Goal: Find specific page/section: Find specific page/section

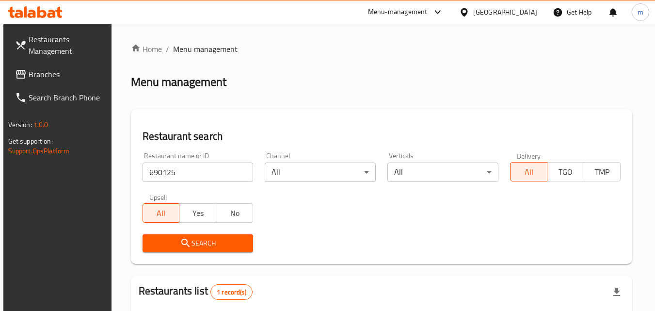
scroll to position [122, 0]
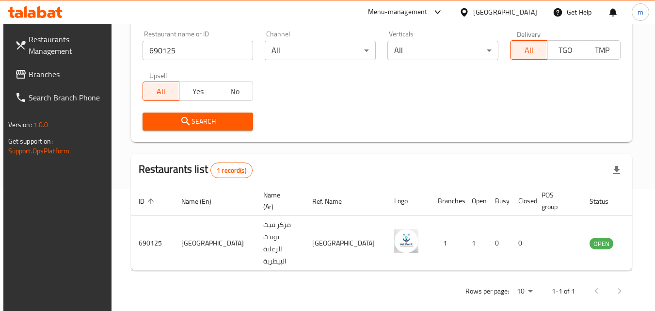
click at [64, 70] on span "Branches" at bounding box center [67, 74] width 77 height 12
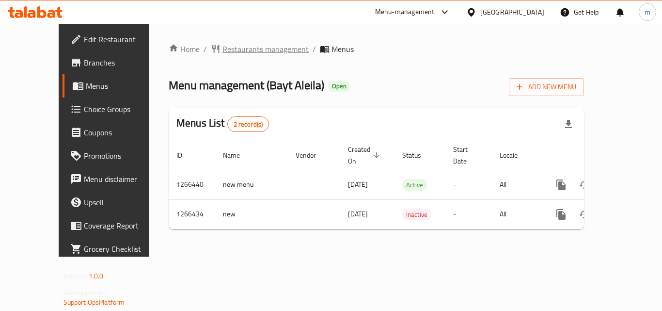
click at [222, 49] on span "Restaurants management" at bounding box center [265, 49] width 86 height 12
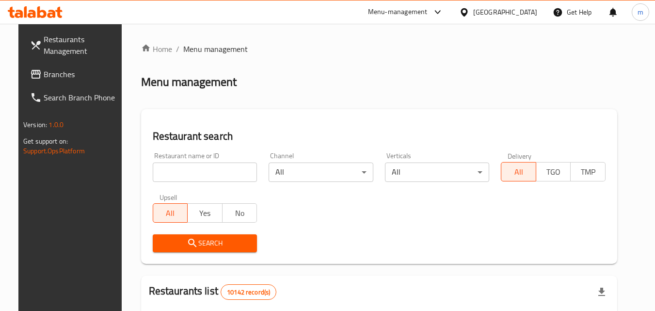
click at [190, 164] on div "Restaurant name or ID Restaurant name or ID" at bounding box center [205, 167] width 105 height 30
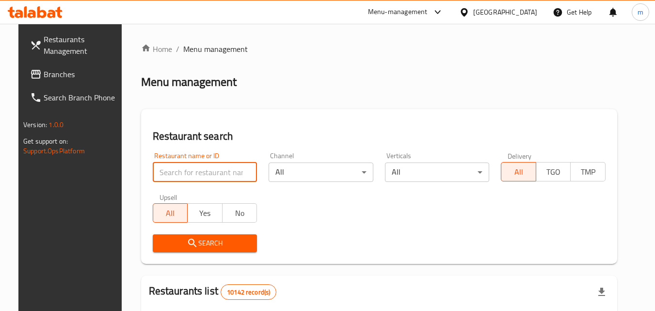
click at [191, 175] on input "search" at bounding box center [205, 171] width 105 height 19
paste input "687301"
type input "687301"
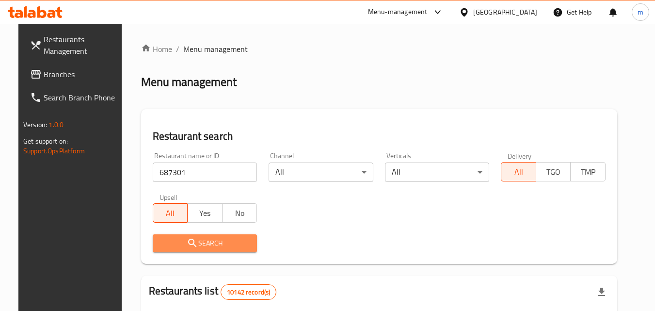
click at [212, 243] on span "Search" at bounding box center [204, 243] width 89 height 12
click at [212, 243] on div at bounding box center [327, 155] width 655 height 311
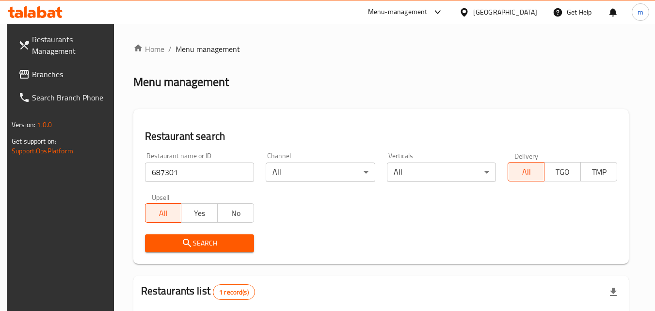
click at [533, 13] on div "[GEOGRAPHIC_DATA]" at bounding box center [505, 12] width 64 height 11
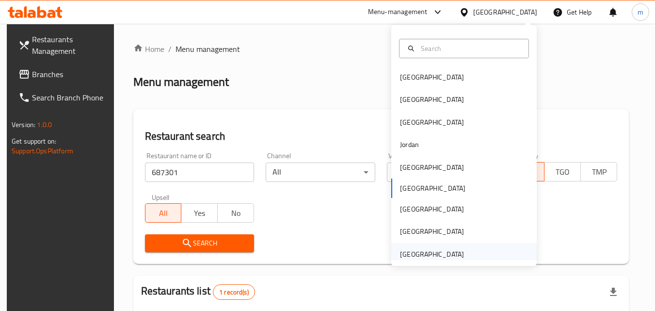
click at [486, 256] on div "[GEOGRAPHIC_DATA]" at bounding box center [463, 254] width 145 height 22
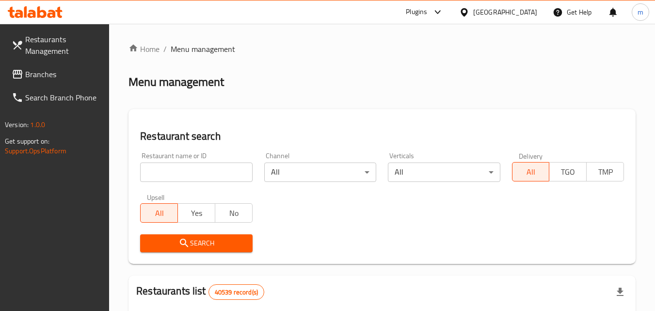
click at [41, 72] on span "Branches" at bounding box center [63, 74] width 77 height 12
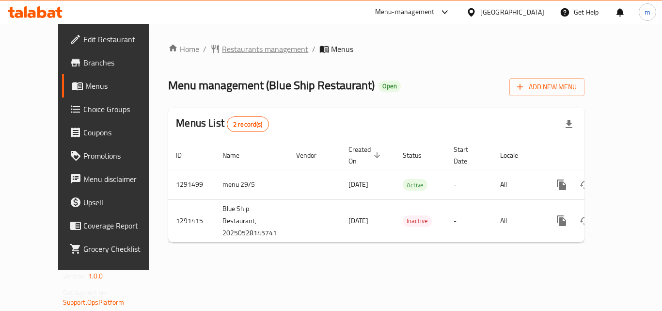
click at [222, 46] on span "Restaurants management" at bounding box center [265, 49] width 86 height 12
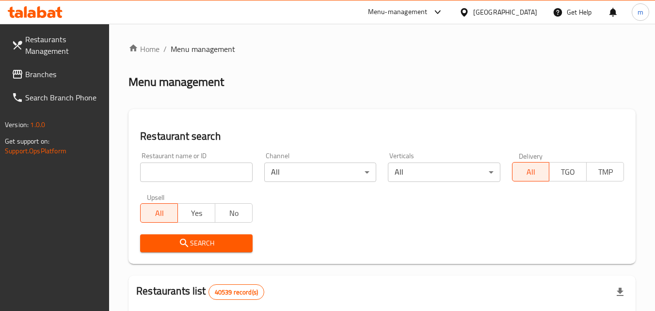
click at [204, 170] on input "search" at bounding box center [196, 171] width 112 height 19
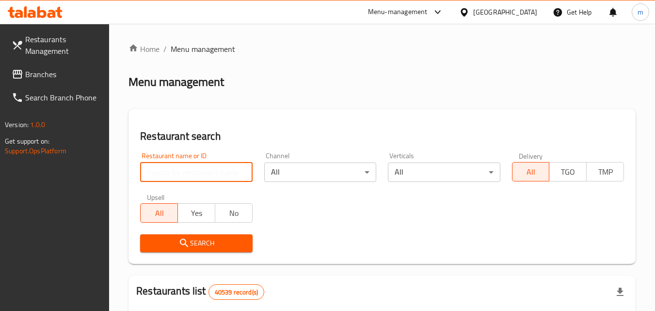
paste input "698757"
type input "698757"
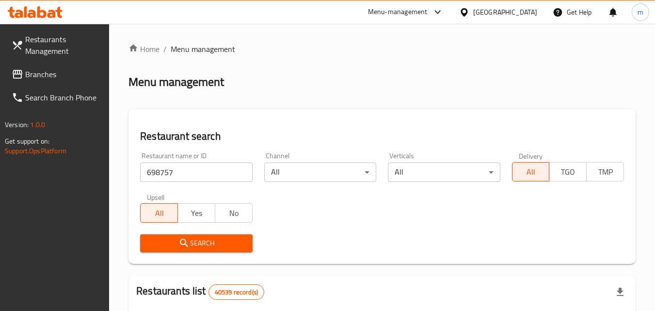
click at [193, 249] on button "Search" at bounding box center [196, 243] width 112 height 18
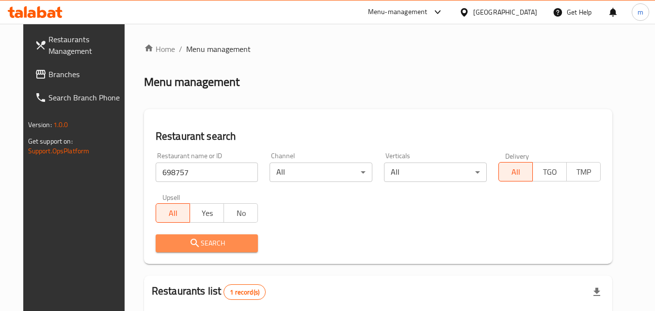
click at [198, 241] on span "Search" at bounding box center [206, 243] width 87 height 12
click at [199, 241] on span "Search" at bounding box center [206, 243] width 87 height 12
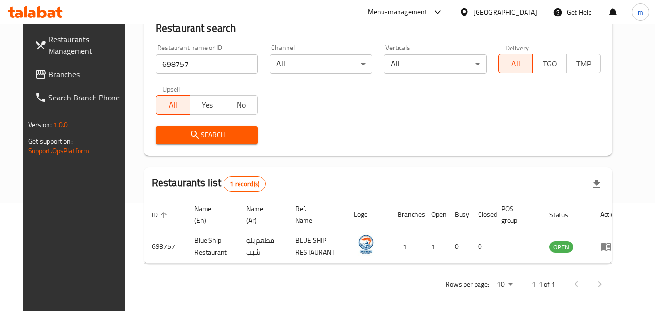
scroll to position [113, 0]
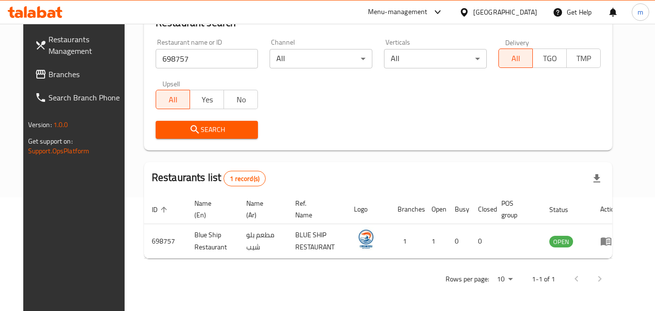
click at [475, 10] on div "[GEOGRAPHIC_DATA]" at bounding box center [505, 12] width 64 height 11
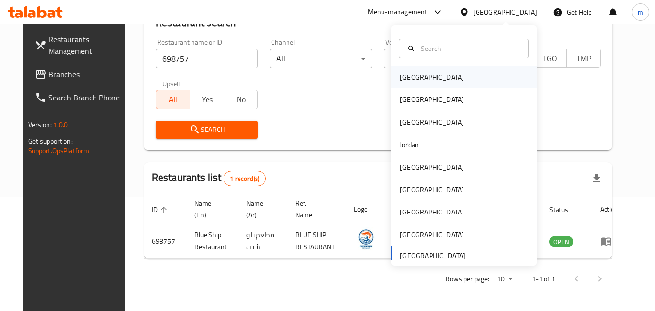
click at [452, 79] on div "Bahrain" at bounding box center [463, 77] width 145 height 22
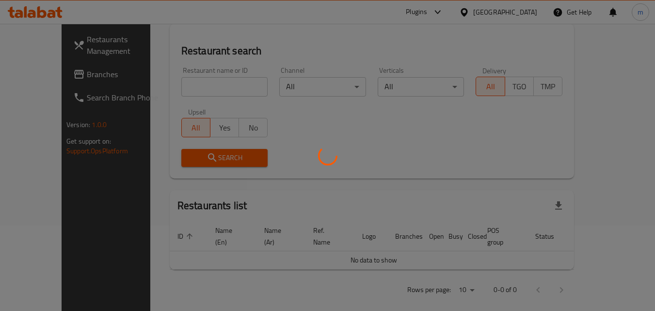
scroll to position [113, 0]
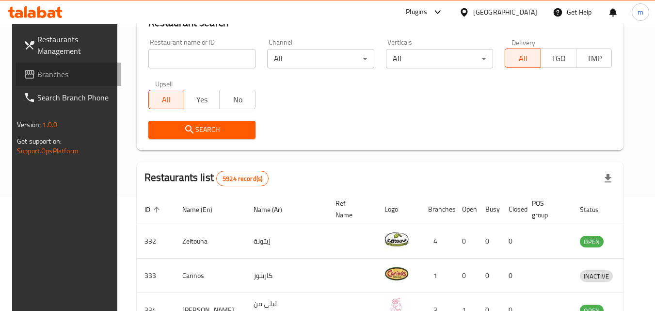
click at [46, 75] on span "Branches" at bounding box center [75, 74] width 77 height 12
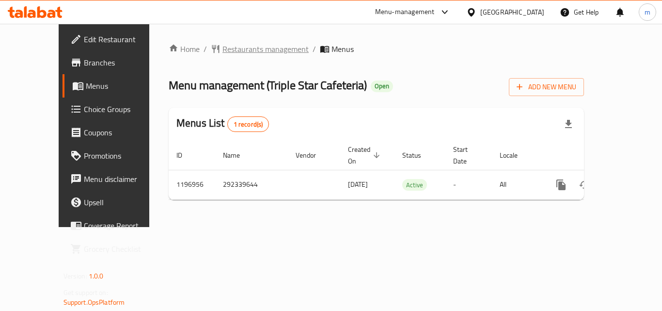
click at [222, 43] on span "Restaurants management" at bounding box center [265, 49] width 86 height 12
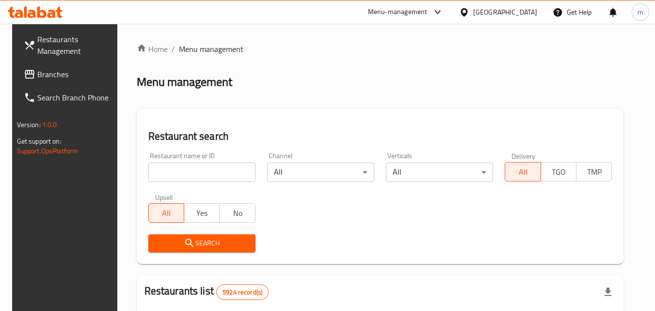
paste input "667908"
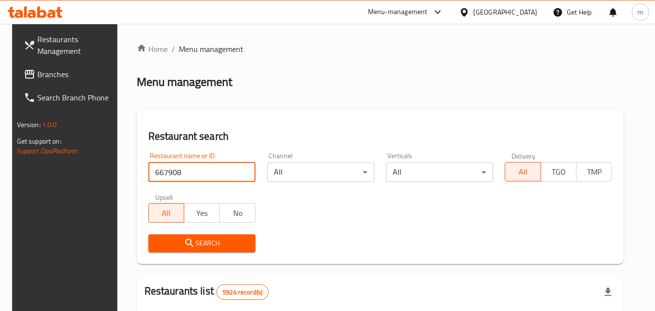
click at [196, 173] on input "667908" at bounding box center [201, 171] width 107 height 19
type input "667908"
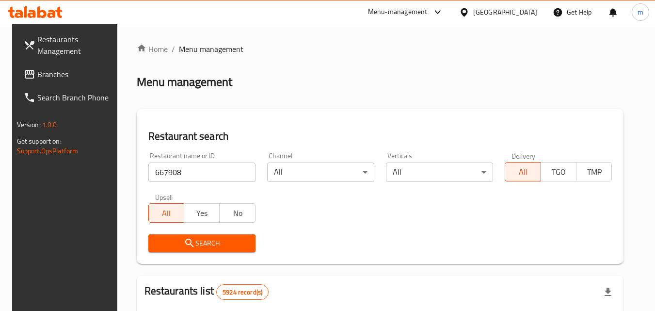
drag, startPoint x: 233, startPoint y: 259, endPoint x: 234, endPoint y: 240, distance: 18.9
click at [233, 245] on div "Restaurant search Restaurant name or ID 667908 Restaurant name or ID Channel Al…" at bounding box center [380, 186] width 487 height 155
click at [234, 240] on span "Search" at bounding box center [202, 243] width 92 height 12
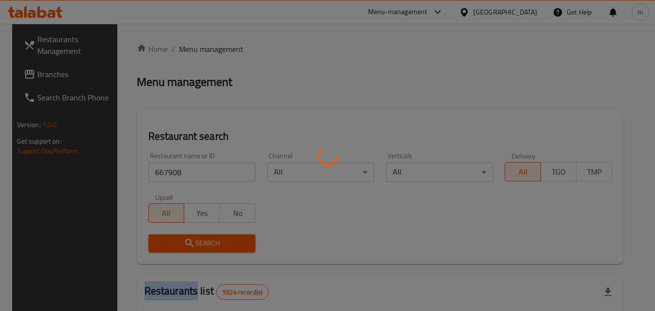
click at [236, 239] on div at bounding box center [327, 155] width 655 height 311
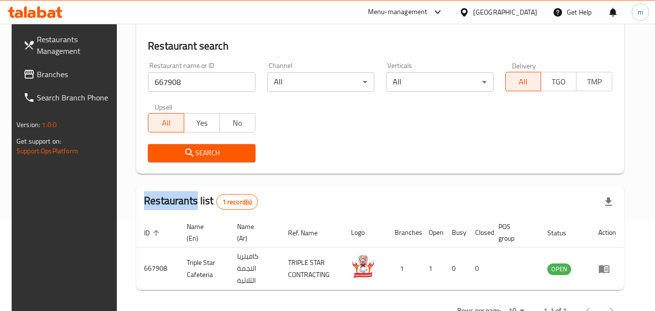
scroll to position [73, 0]
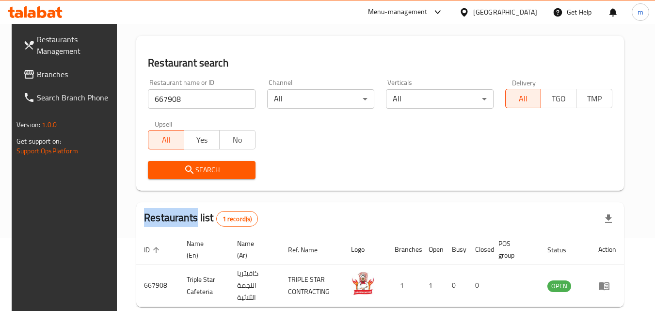
drag, startPoint x: 505, startPoint y: 8, endPoint x: 503, endPoint y: 25, distance: 17.0
click at [469, 12] on icon at bounding box center [464, 12] width 10 height 10
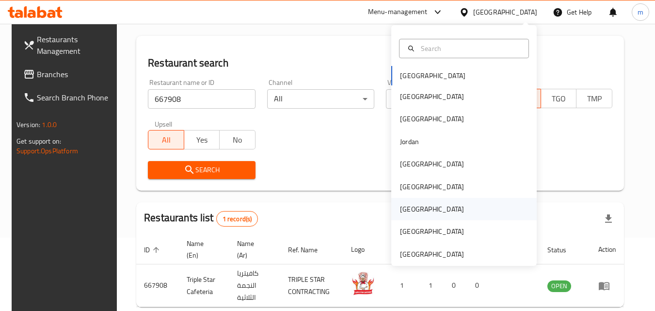
click at [415, 206] on div "[GEOGRAPHIC_DATA]" at bounding box center [431, 209] width 79 height 22
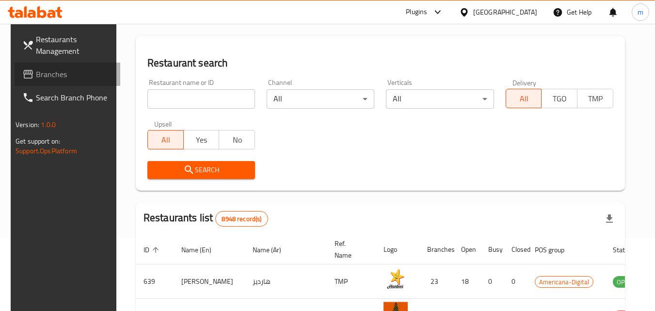
click at [58, 80] on link "Branches" at bounding box center [68, 74] width 106 height 23
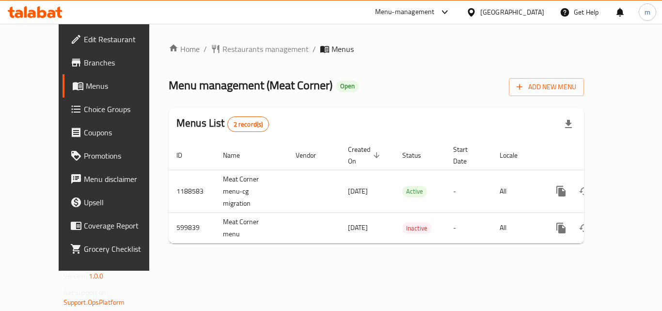
drag, startPoint x: 212, startPoint y: 29, endPoint x: 212, endPoint y: 37, distance: 8.7
click at [212, 34] on div "Home / Restaurants management / Menus Menu management ( Meat Corner ) Open Add …" at bounding box center [376, 147] width 454 height 247
click at [222, 43] on span "Restaurants management" at bounding box center [265, 49] width 86 height 12
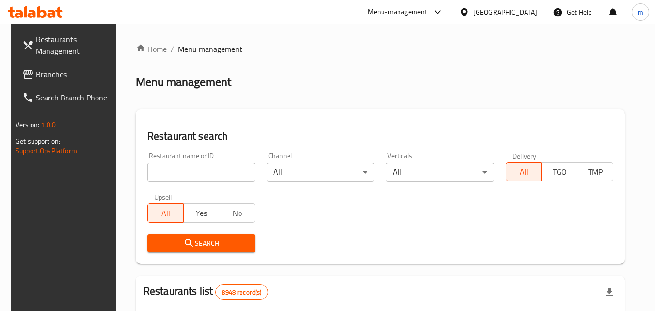
click at [187, 174] on input "search" at bounding box center [201, 171] width 108 height 19
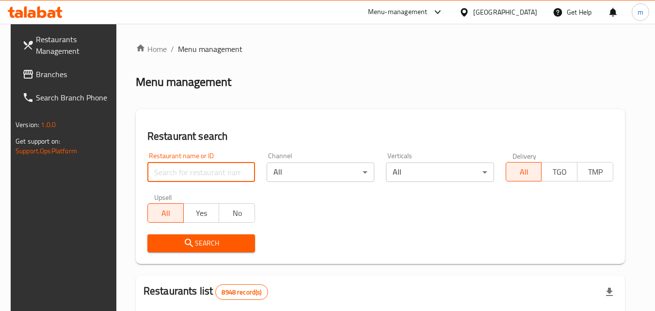
paste input "637636"
type input "637636"
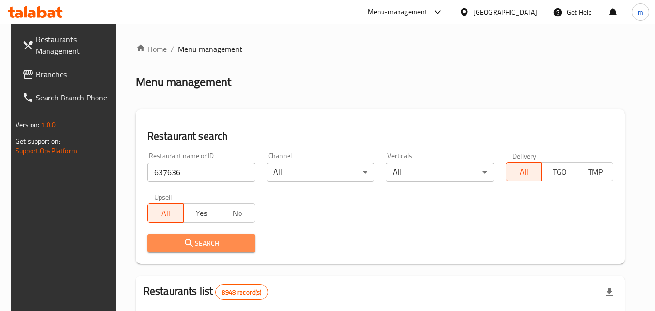
click at [195, 246] on span "Search" at bounding box center [201, 243] width 92 height 12
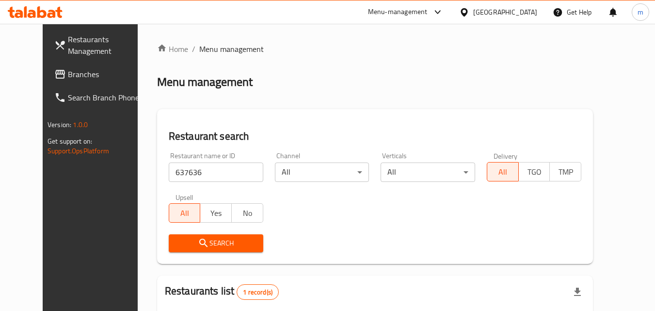
click at [237, 243] on span "Search" at bounding box center [215, 243] width 79 height 12
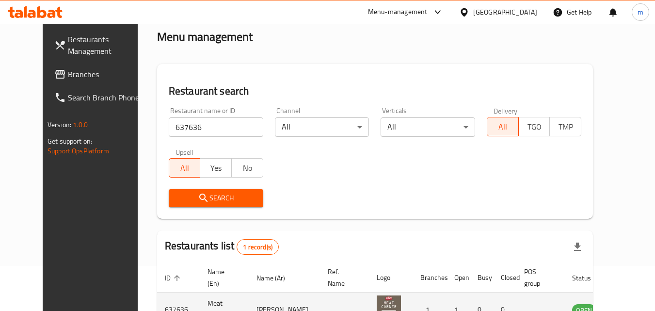
scroll to position [113, 0]
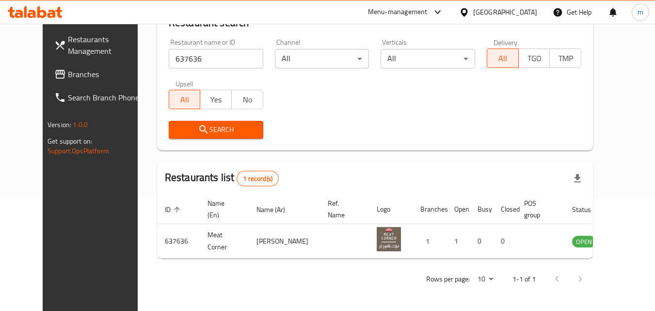
click at [469, 10] on icon at bounding box center [464, 12] width 10 height 10
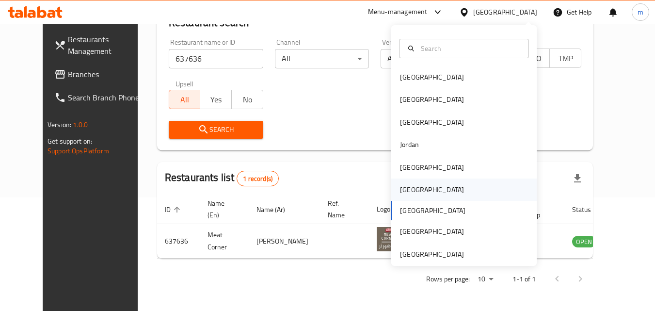
click at [407, 190] on div "Oman" at bounding box center [432, 189] width 64 height 11
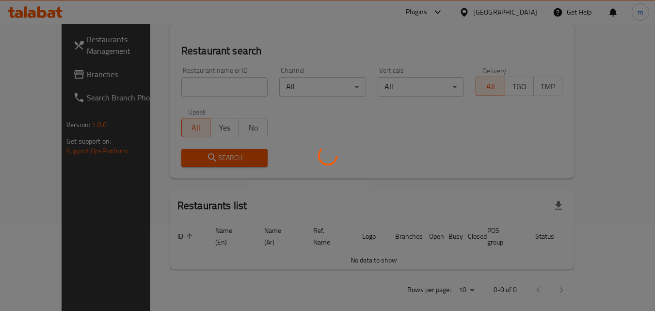
scroll to position [113, 0]
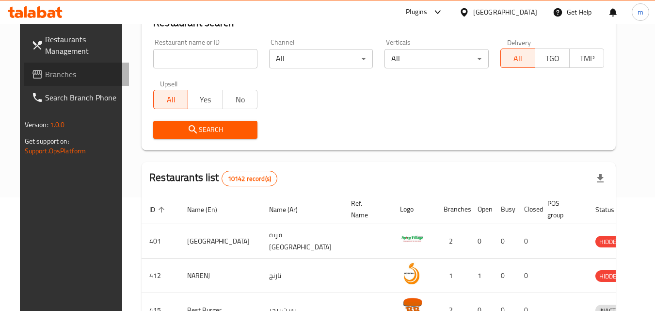
click at [45, 72] on span "Branches" at bounding box center [83, 74] width 77 height 12
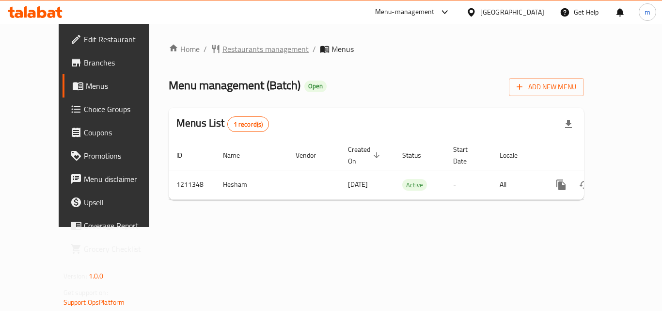
click at [222, 55] on span "Restaurants management" at bounding box center [265, 49] width 86 height 12
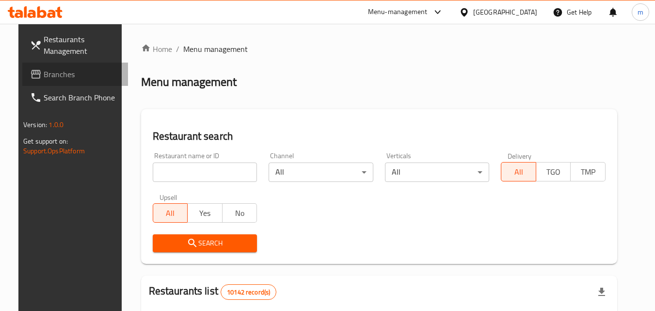
click at [60, 75] on span "Branches" at bounding box center [82, 74] width 77 height 12
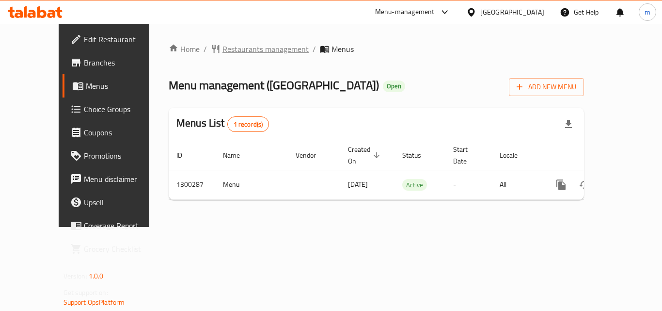
click at [222, 45] on span "Restaurants management" at bounding box center [265, 49] width 86 height 12
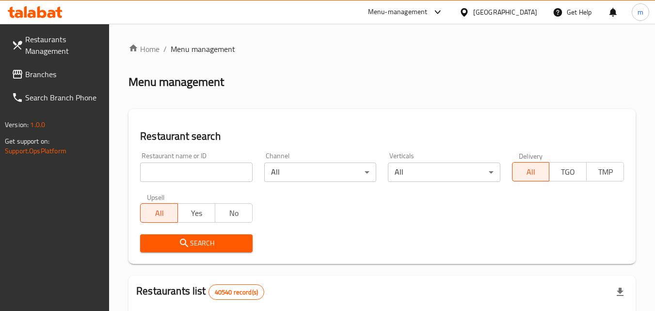
click at [195, 167] on input "search" at bounding box center [196, 171] width 112 height 19
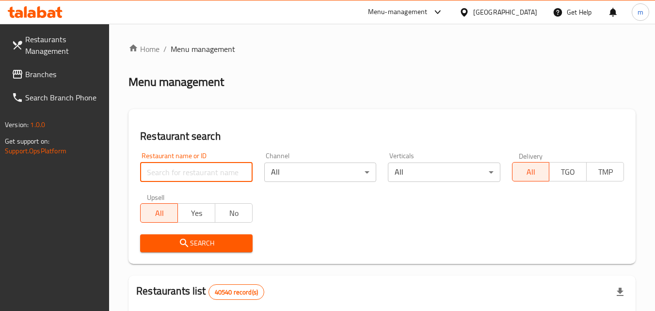
paste input "branches"
type input "branches"
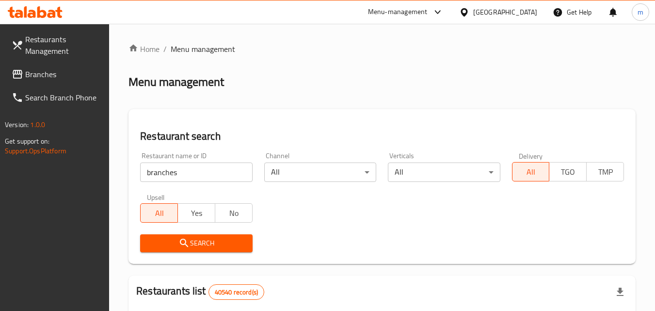
click at [212, 237] on span "Search" at bounding box center [196, 243] width 96 height 12
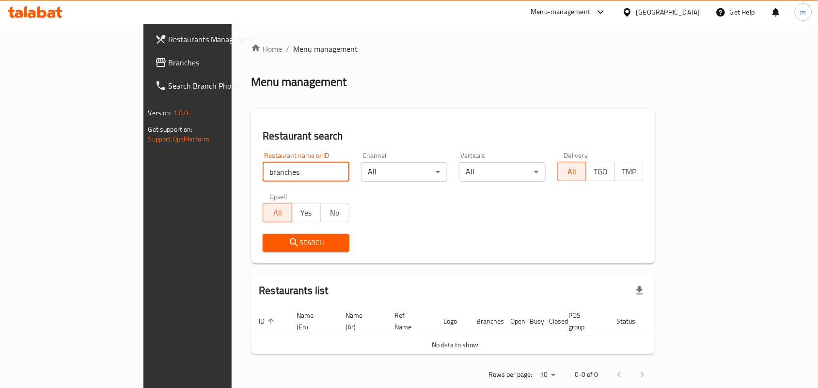
click at [263, 175] on input "branches" at bounding box center [306, 171] width 87 height 19
click at [301, 174] on input "branches" at bounding box center [306, 171] width 87 height 19
paste input "branches"
type input "branches"
click at [299, 178] on input "branches" at bounding box center [306, 171] width 87 height 19
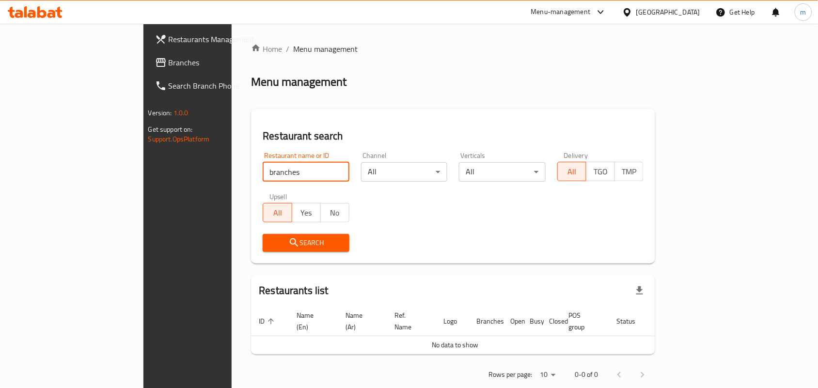
click at [300, 178] on input "branches" at bounding box center [306, 171] width 87 height 19
click at [301, 178] on input "branches" at bounding box center [306, 171] width 87 height 19
click at [301, 180] on input "branches" at bounding box center [306, 171] width 87 height 19
click at [311, 183] on div "Restaurant name or ID branches Restaurant name or ID" at bounding box center [306, 166] width 98 height 41
click at [301, 170] on input "branches" at bounding box center [306, 171] width 87 height 19
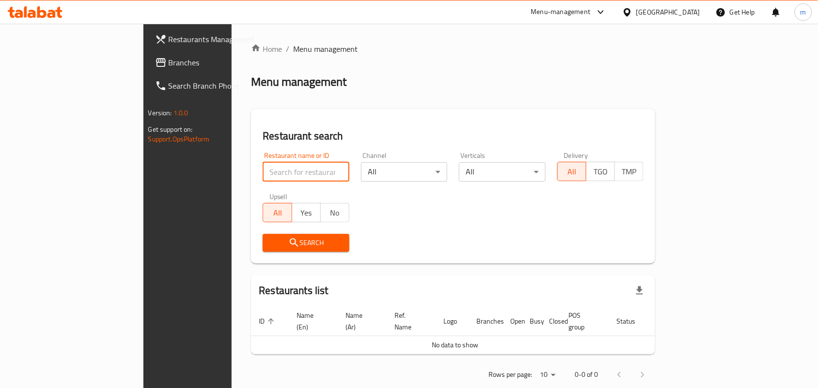
click at [169, 62] on span "Branches" at bounding box center [221, 63] width 104 height 12
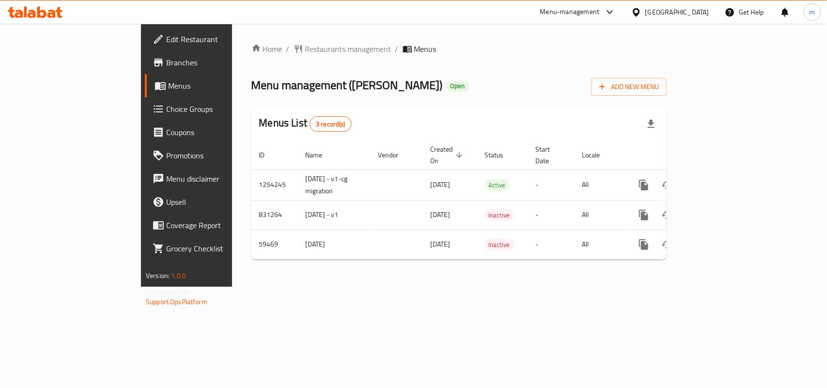
click at [273, 40] on div "Home / Restaurants management / Menus Menu management ( [PERSON_NAME] ) Open Ad…" at bounding box center [459, 155] width 454 height 263
click at [305, 44] on span "Restaurants management" at bounding box center [348, 49] width 86 height 12
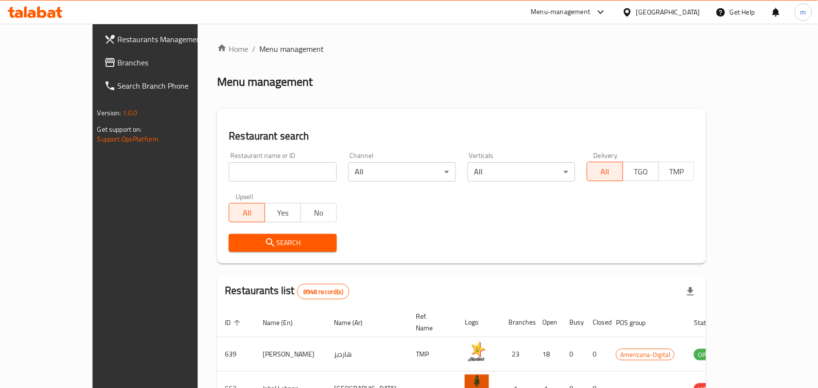
click at [241, 166] on input "search" at bounding box center [283, 171] width 108 height 19
paste input "28826"
type input "28826"
click at [253, 237] on span "Search" at bounding box center [283, 243] width 92 height 12
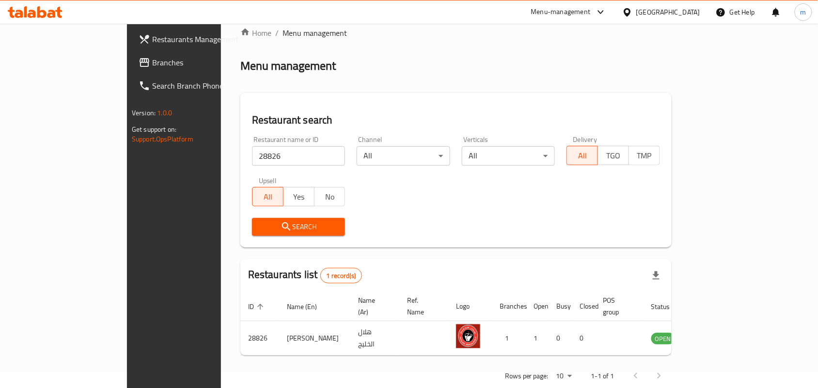
scroll to position [25, 0]
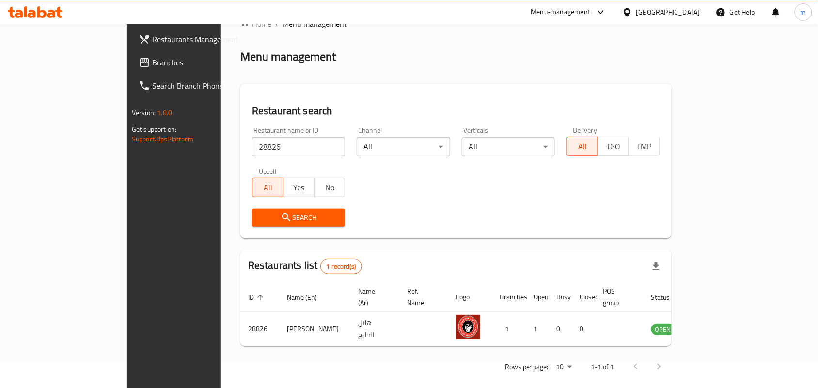
click at [683, 7] on div "Qatar" at bounding box center [668, 12] width 64 height 11
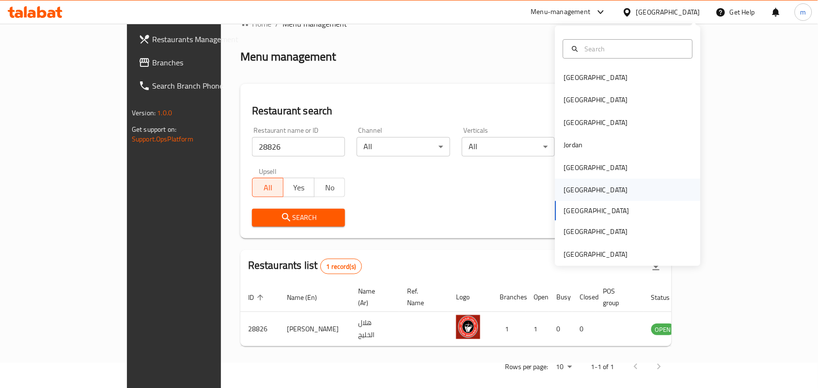
click at [576, 196] on div "Oman" at bounding box center [595, 190] width 79 height 22
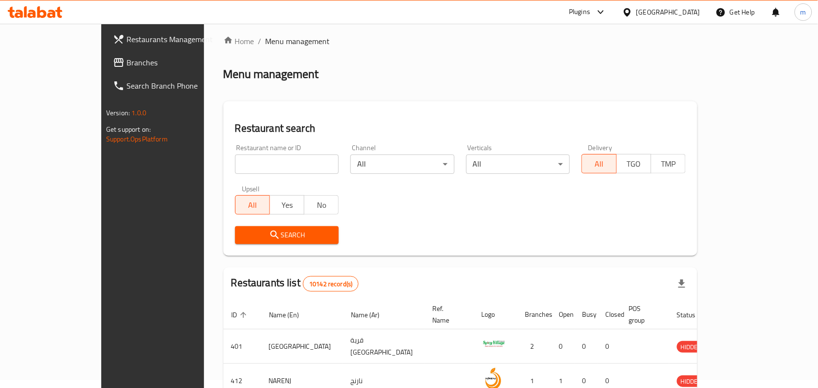
scroll to position [25, 0]
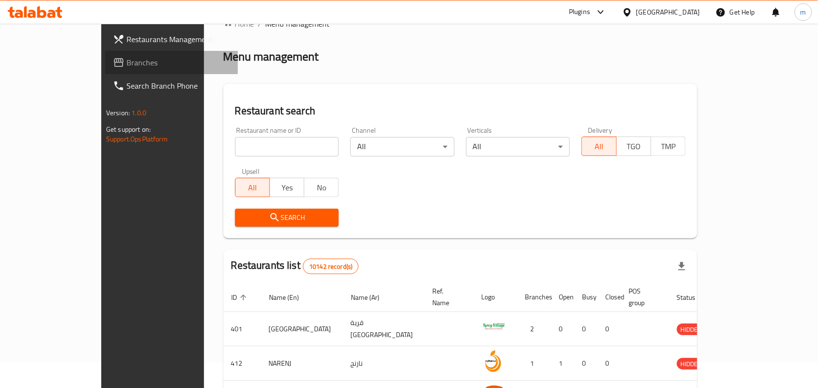
click at [105, 69] on link "Branches" at bounding box center [171, 62] width 133 height 23
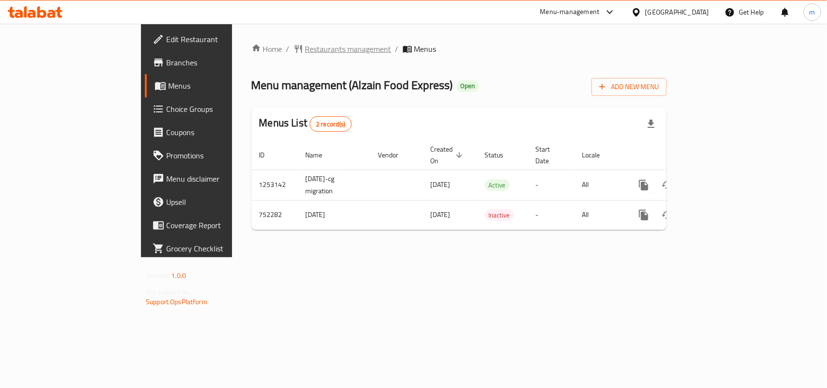
click at [305, 49] on span "Restaurants management" at bounding box center [348, 49] width 86 height 12
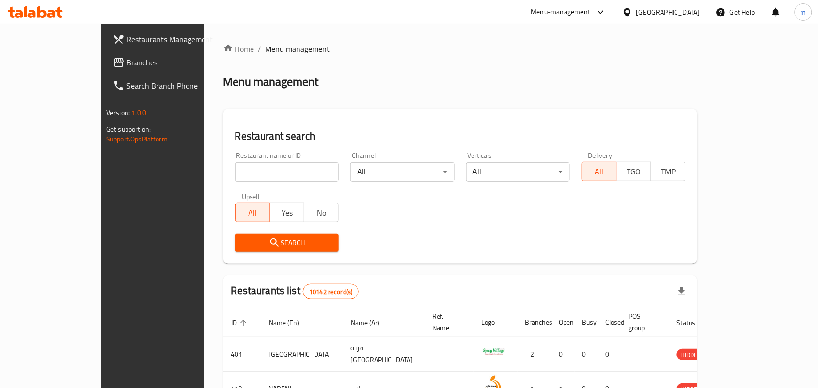
click at [288, 173] on input "search" at bounding box center [287, 171] width 104 height 19
paste input "649229"
type input "649229"
click at [284, 244] on span "Search" at bounding box center [287, 243] width 89 height 12
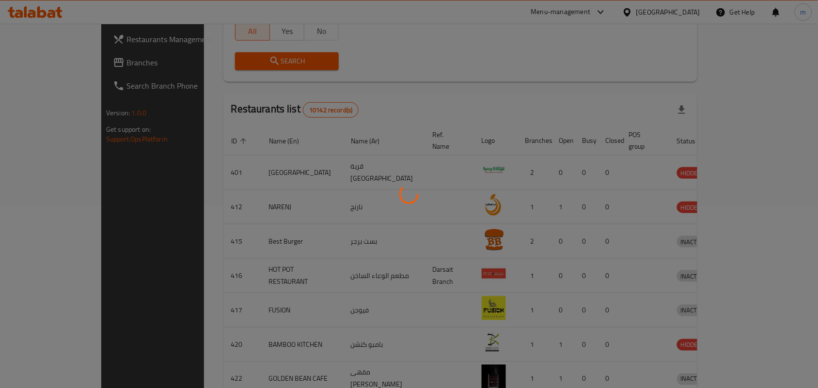
scroll to position [25, 0]
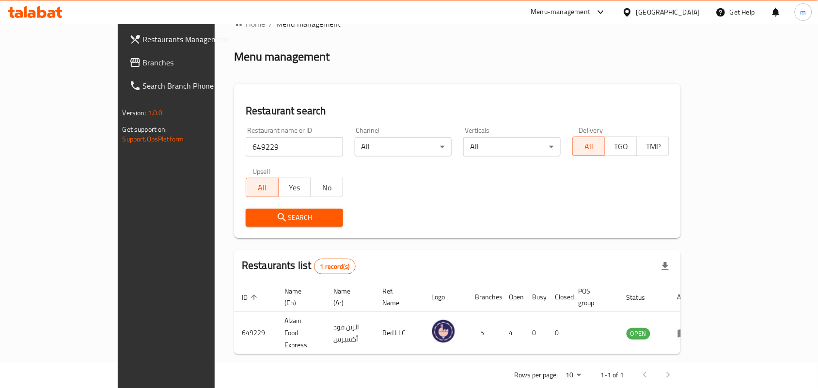
click at [686, 7] on div "[GEOGRAPHIC_DATA]" at bounding box center [668, 12] width 64 height 11
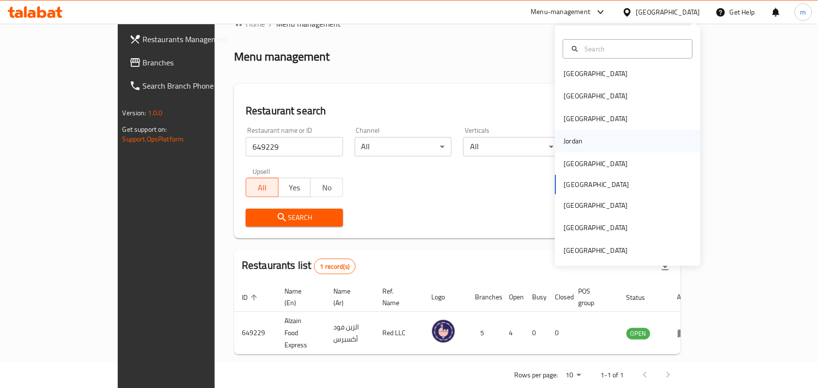
scroll to position [5, 0]
click at [610, 252] on div "[GEOGRAPHIC_DATA]" at bounding box center [596, 249] width 64 height 11
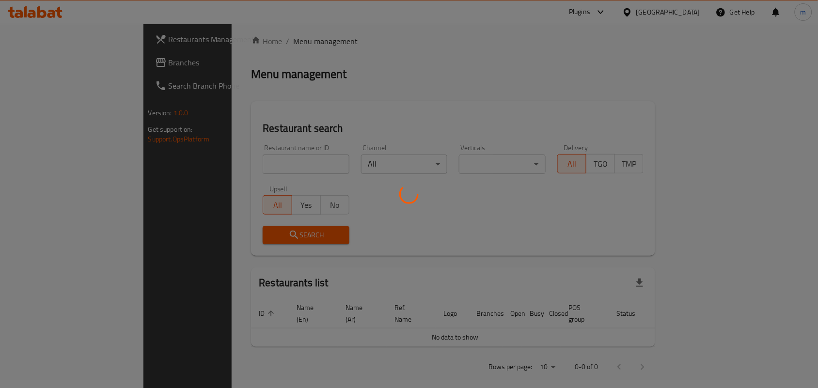
scroll to position [25, 0]
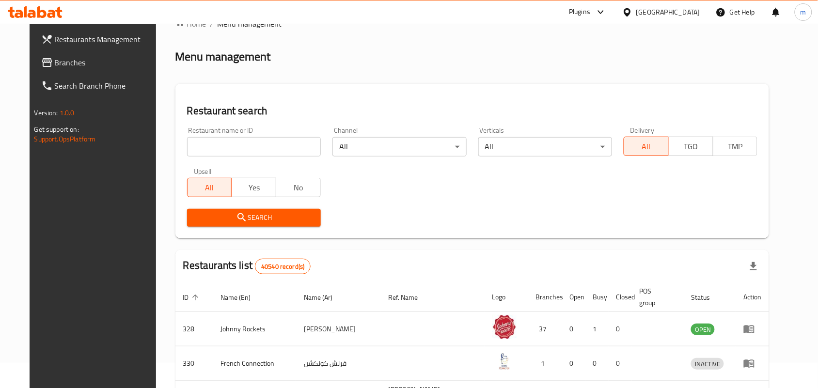
click at [57, 69] on link "Branches" at bounding box center [99, 62] width 133 height 23
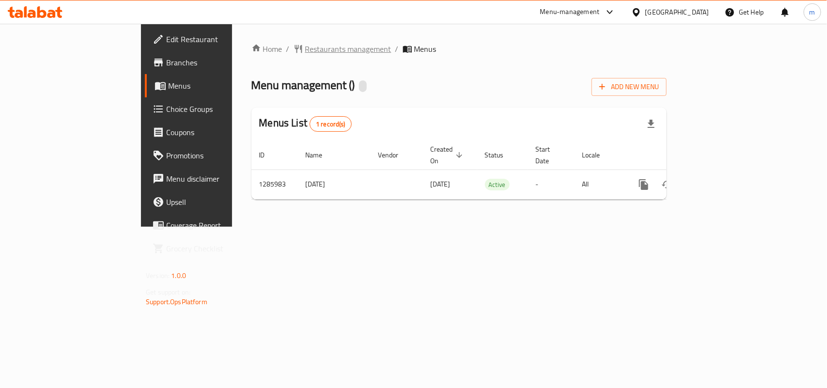
click at [305, 51] on span "Restaurants management" at bounding box center [348, 49] width 86 height 12
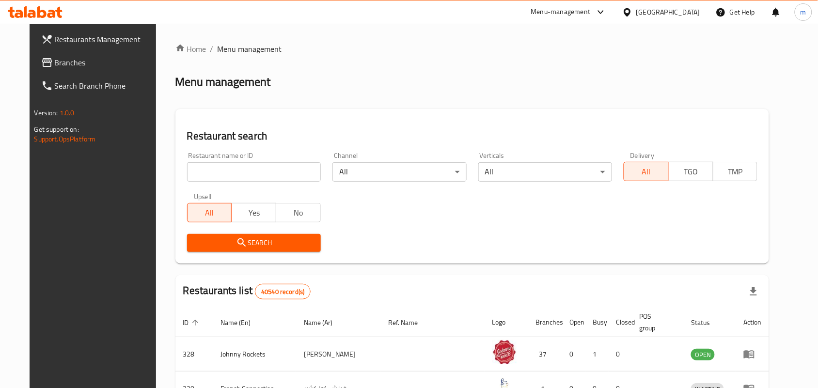
click at [216, 163] on input "search" at bounding box center [254, 171] width 134 height 19
paste input "695255"
type input "695255"
click at [241, 243] on span "Search" at bounding box center [254, 243] width 118 height 12
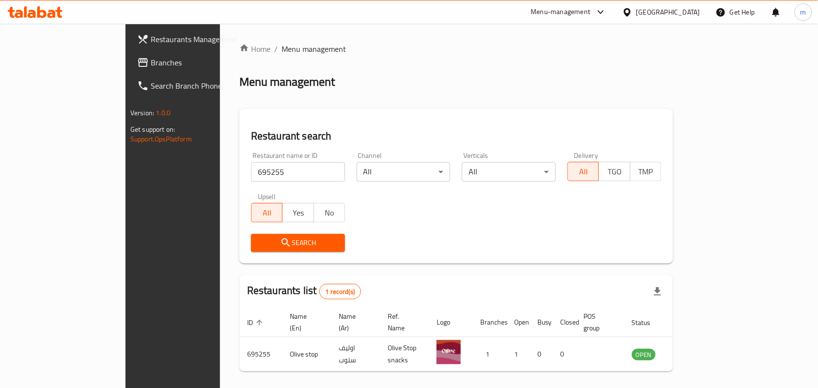
click at [251, 235] on button "Search" at bounding box center [298, 243] width 94 height 18
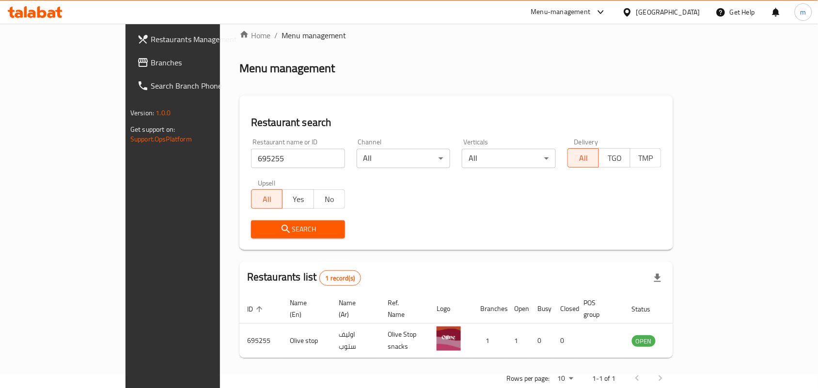
scroll to position [25, 0]
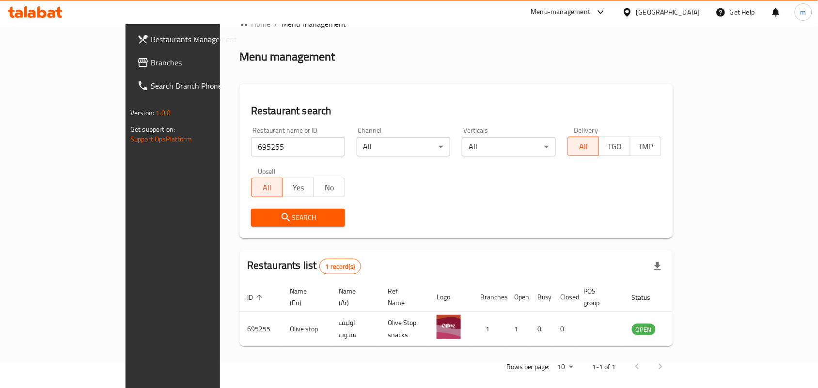
drag, startPoint x: 649, startPoint y: 5, endPoint x: 651, endPoint y: 32, distance: 26.7
click at [650, 7] on div "[GEOGRAPHIC_DATA]" at bounding box center [662, 11] width 94 height 23
click at [654, 17] on div "[GEOGRAPHIC_DATA]" at bounding box center [668, 12] width 64 height 11
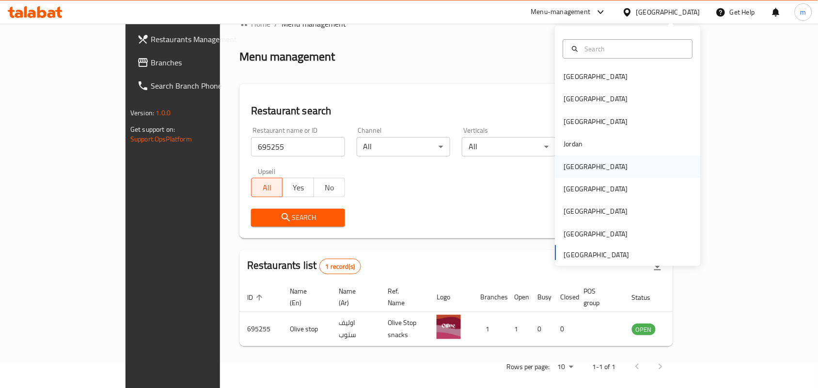
scroll to position [0, 0]
click at [583, 77] on div "[GEOGRAPHIC_DATA]" at bounding box center [595, 77] width 79 height 22
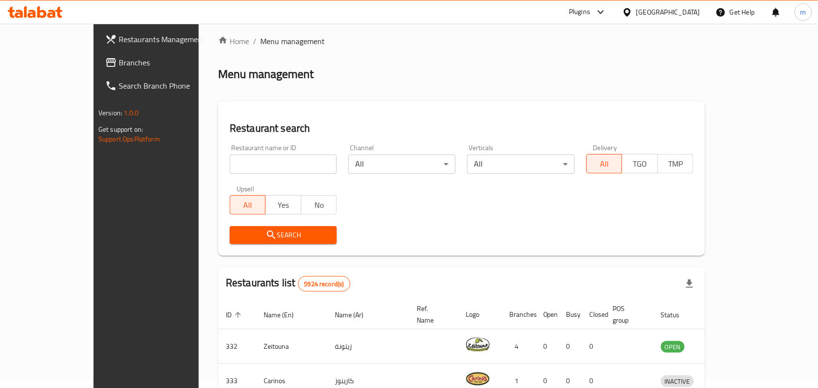
scroll to position [25, 0]
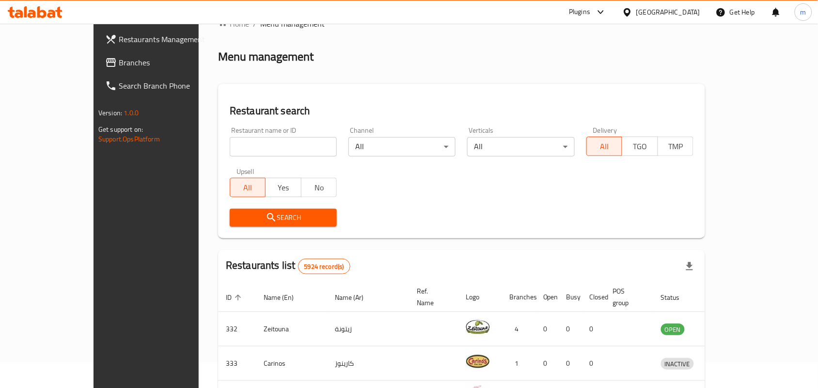
drag, startPoint x: 261, startPoint y: 136, endPoint x: 263, endPoint y: 148, distance: 12.8
click at [262, 148] on div "Restaurant name or ID Restaurant name or ID" at bounding box center [283, 142] width 107 height 30
click at [119, 61] on span "Branches" at bounding box center [171, 63] width 104 height 12
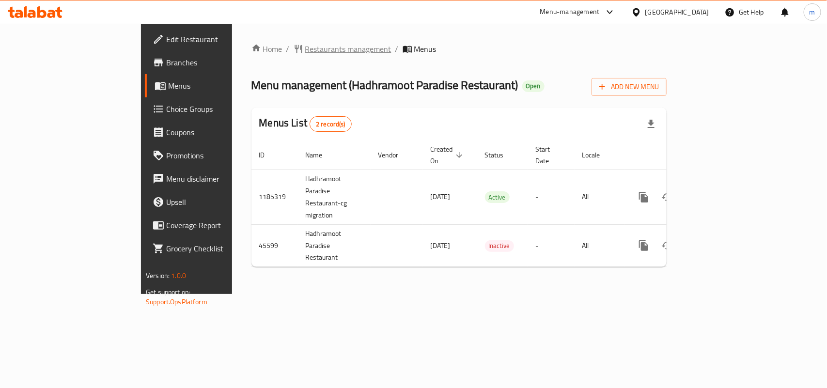
click at [305, 47] on span "Restaurants management" at bounding box center [348, 49] width 86 height 12
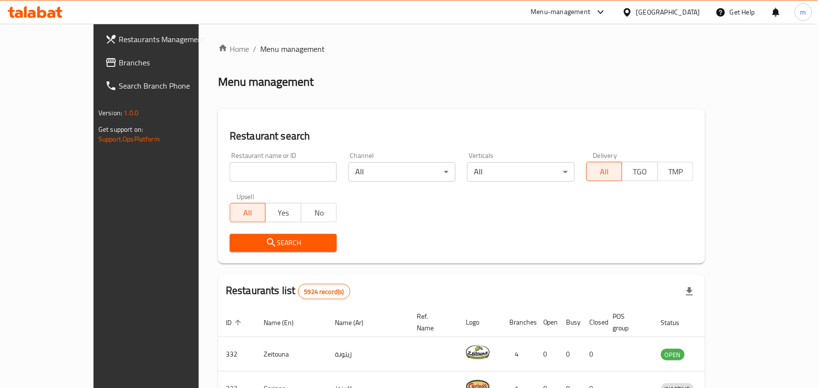
click at [233, 175] on input "search" at bounding box center [283, 171] width 107 height 19
paste input "23296"
type input "23296"
click at [275, 245] on span "Search" at bounding box center [283, 243] width 92 height 12
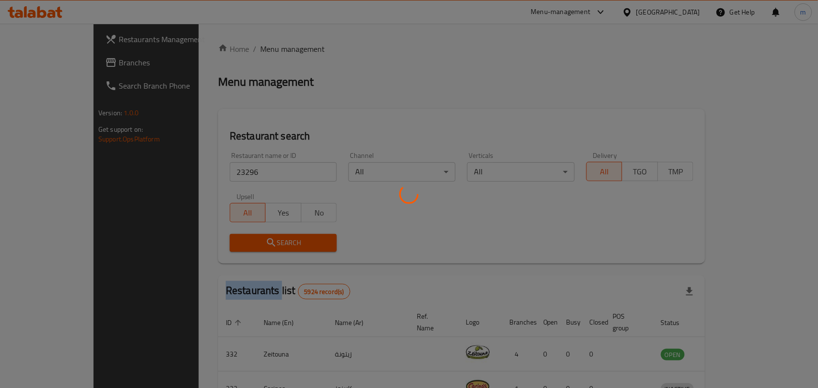
click at [275, 245] on div at bounding box center [409, 194] width 818 height 388
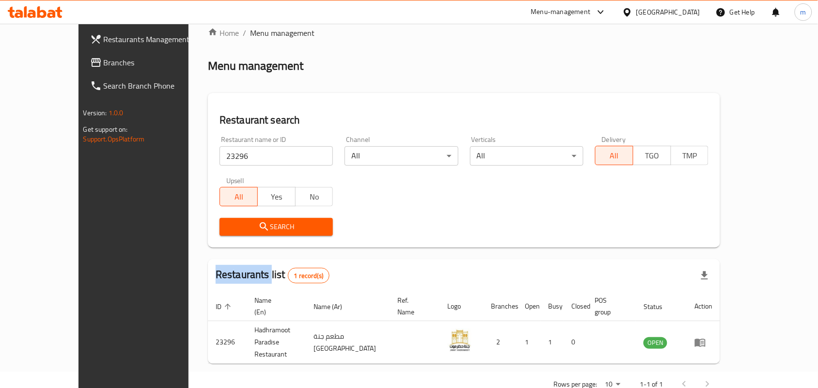
scroll to position [25, 0]
